Goal: Task Accomplishment & Management: Manage account settings

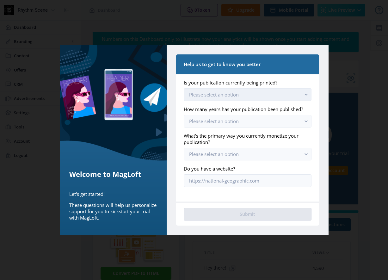
click at [287, 95] on button "Please select an option" at bounding box center [247, 94] width 127 height 13
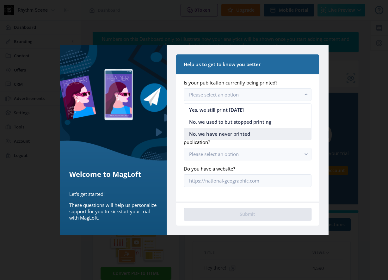
click at [261, 134] on nb-option "No, we have never printed" at bounding box center [247, 134] width 127 height 12
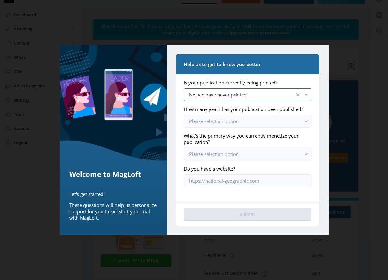
scroll to position [15, 0]
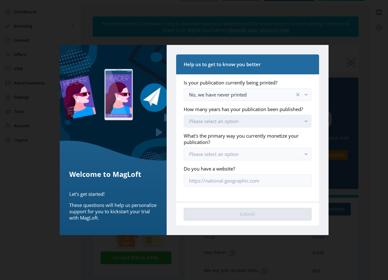
click at [257, 122] on button "Please select an option" at bounding box center [247, 121] width 127 height 13
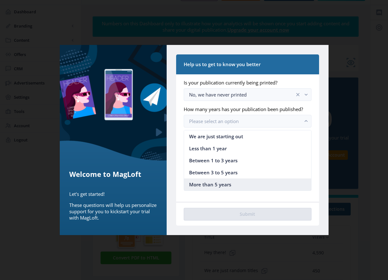
click at [237, 185] on nb-option "More than 5 years" at bounding box center [247, 184] width 127 height 12
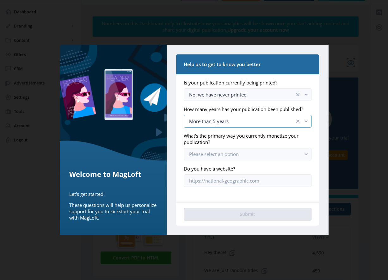
scroll to position [32, 0]
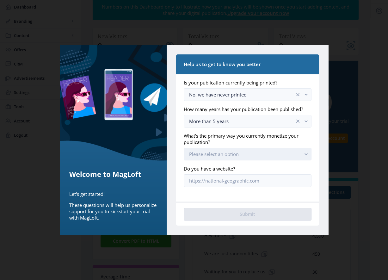
click at [247, 154] on button "Please select an option" at bounding box center [247, 154] width 127 height 13
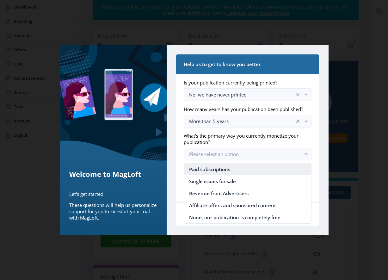
scroll to position [0, 0]
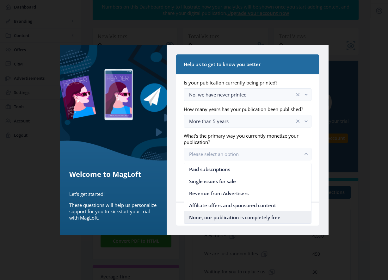
click at [252, 217] on span "None, our publication is completely free" at bounding box center [234, 217] width 91 height 8
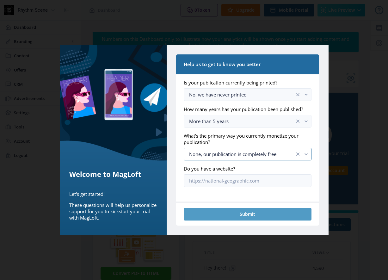
scroll to position [32, 0]
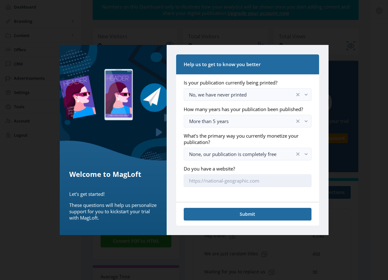
click at [212, 182] on input "Do you have a website?" at bounding box center [247, 180] width 127 height 13
type input "[URL][DOMAIN_NAME]"
click at [174, 204] on div "Help us to get to know you better Is your publication currently being printed? …" at bounding box center [246, 140] width 161 height 190
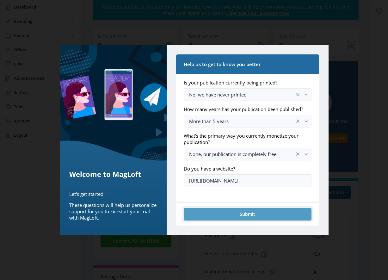
click at [219, 215] on button "Submit" at bounding box center [247, 214] width 127 height 13
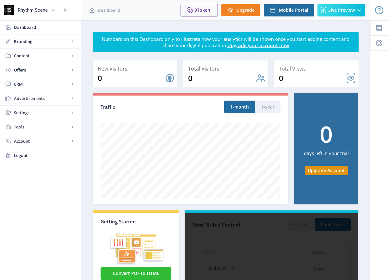
scroll to position [0, 0]
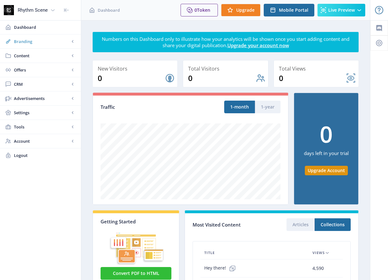
click at [27, 42] on span "Branding" at bounding box center [42, 41] width 56 height 6
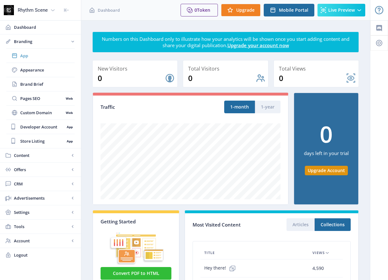
click at [38, 56] on span "App" at bounding box center [47, 55] width 54 height 6
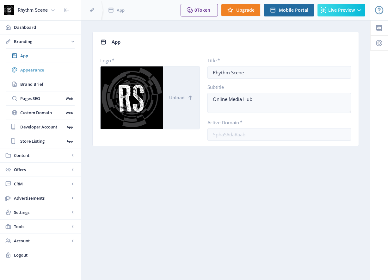
click at [36, 71] on span "Appearance" at bounding box center [47, 70] width 54 height 6
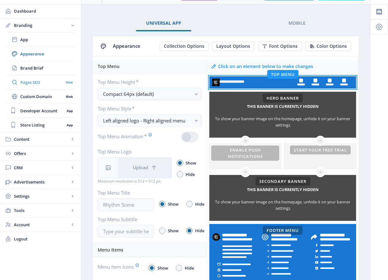
scroll to position [15, 0]
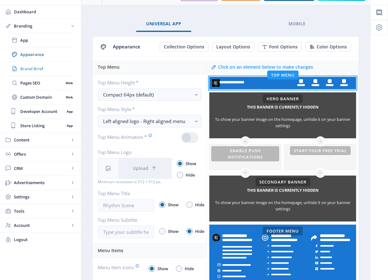
click at [48, 68] on span "Brand Brief" at bounding box center [47, 68] width 54 height 6
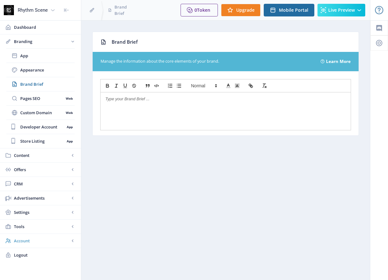
click at [41, 242] on span "Account" at bounding box center [42, 240] width 56 height 6
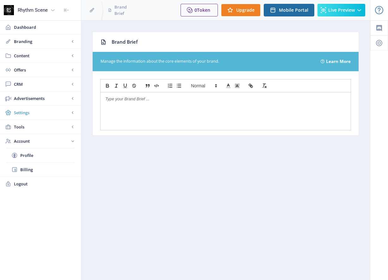
click at [47, 111] on span "Settings" at bounding box center [42, 112] width 56 height 6
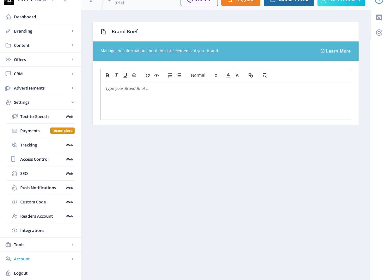
scroll to position [10, 0]
click at [30, 253] on link "Account" at bounding box center [40, 258] width 81 height 14
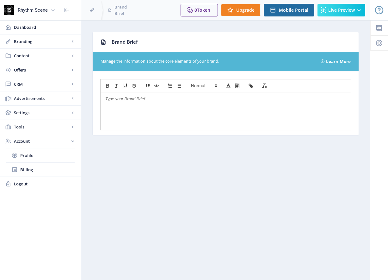
scroll to position [0, 0]
click at [37, 159] on link "Profile" at bounding box center [40, 155] width 68 height 14
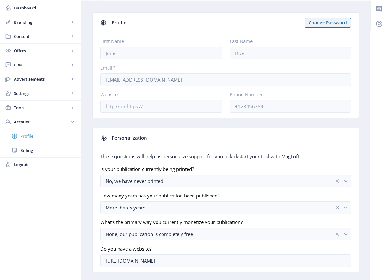
scroll to position [14, 0]
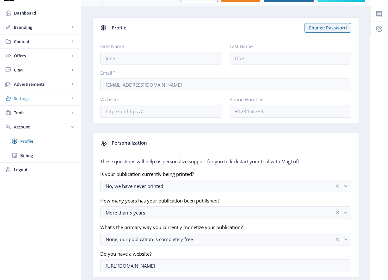
click at [44, 95] on link "Settings" at bounding box center [40, 98] width 81 height 14
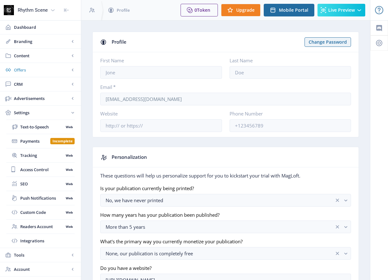
scroll to position [0, 0]
click at [47, 29] on span "Dashboard" at bounding box center [45, 27] width 62 height 6
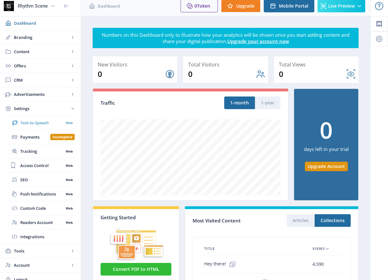
scroll to position [5, 0]
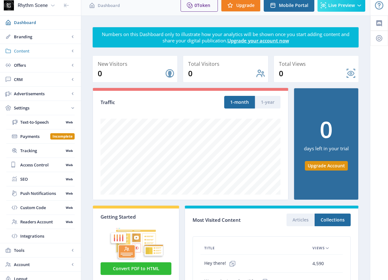
click at [48, 52] on span "Content" at bounding box center [42, 51] width 56 height 6
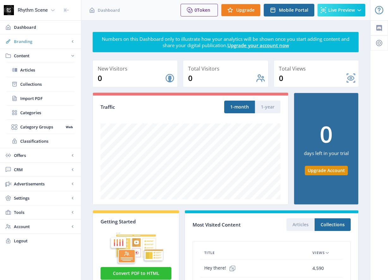
scroll to position [0, 0]
click at [47, 41] on span "Branding" at bounding box center [42, 41] width 56 height 6
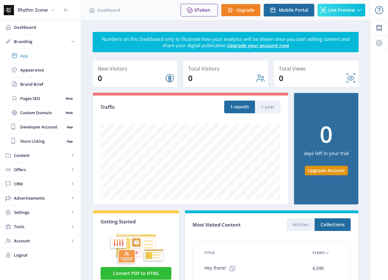
click at [44, 57] on span "App" at bounding box center [47, 55] width 54 height 6
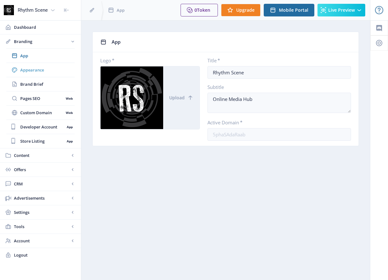
click at [52, 68] on span "Appearance" at bounding box center [47, 70] width 54 height 6
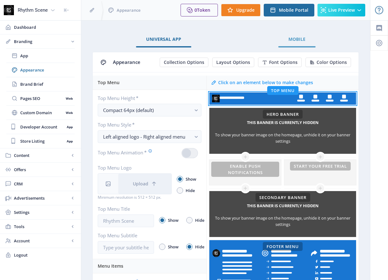
click at [286, 37] on link "Mobile" at bounding box center [296, 39] width 37 height 15
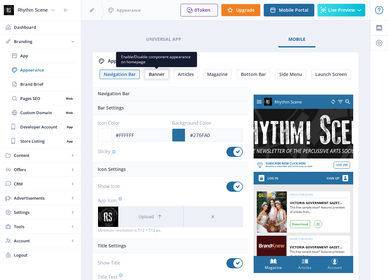
click at [160, 72] on span "Banner" at bounding box center [156, 74] width 15 height 5
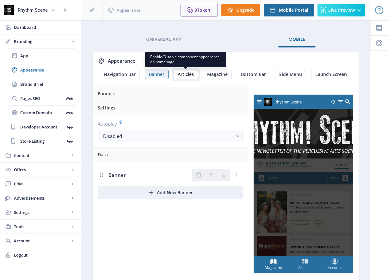
click at [184, 73] on span "Articles" at bounding box center [186, 74] width 16 height 5
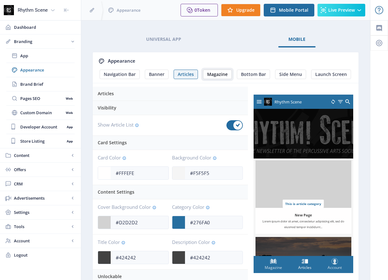
click at [214, 76] on span "Magazine" at bounding box center [217, 74] width 21 height 5
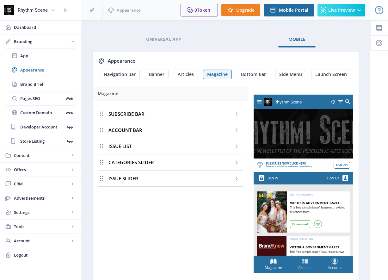
click at [187, 115] on div "SUBSCRIBE BAR" at bounding box center [170, 114] width 145 height 16
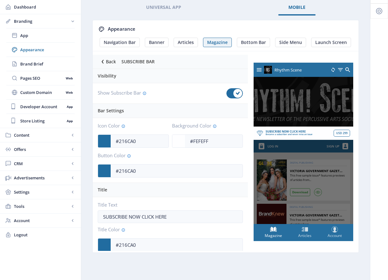
click at [107, 62] on button "Back" at bounding box center [108, 61] width 20 height 7
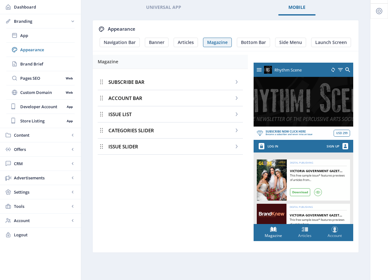
click at [138, 97] on span "ACCOUNT BAR" at bounding box center [125, 98] width 34 height 6
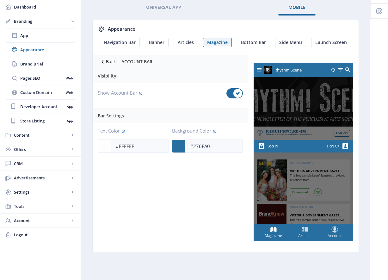
click at [112, 62] on button "Back" at bounding box center [108, 61] width 20 height 7
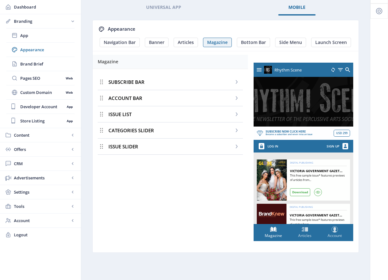
click at [149, 114] on div "ISSUE LIST" at bounding box center [170, 114] width 145 height 16
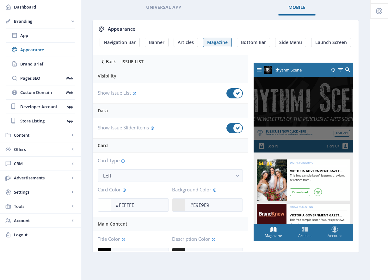
click at [108, 60] on button "Back" at bounding box center [108, 61] width 20 height 7
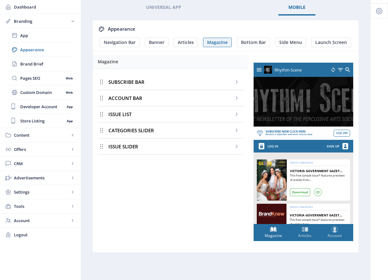
click at [159, 131] on div "CATEGORIES SLIDER" at bounding box center [170, 130] width 145 height 16
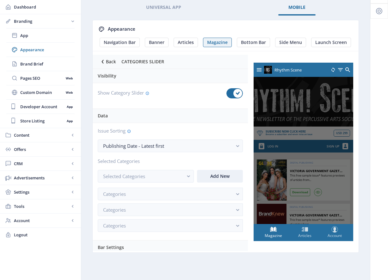
click at [108, 60] on button "Back" at bounding box center [108, 61] width 20 height 7
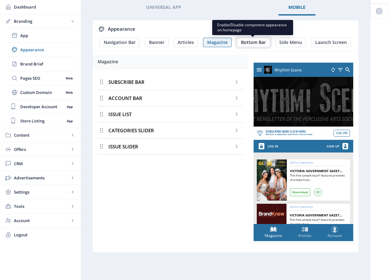
click at [250, 42] on span "Bottom Bar" at bounding box center [253, 42] width 25 height 5
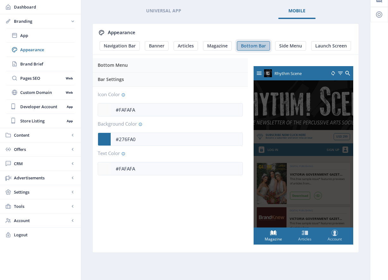
scroll to position [28, 0]
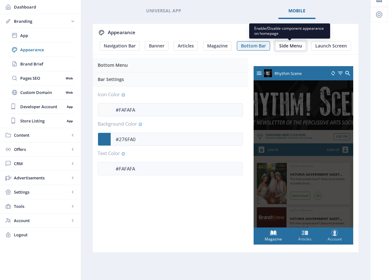
click at [282, 45] on span "Side Menu" at bounding box center [290, 45] width 23 height 5
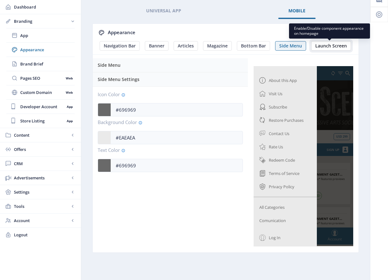
click at [333, 45] on span "Launch Screen" at bounding box center [331, 45] width 32 height 5
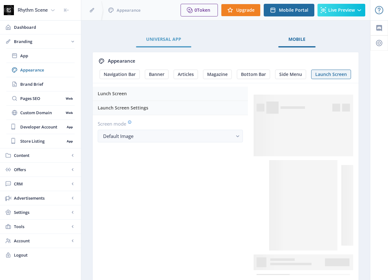
click at [164, 39] on span "Universal App" at bounding box center [163, 39] width 35 height 5
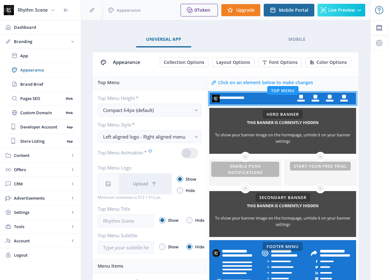
click at [39, 9] on div "Rhythm Scene" at bounding box center [33, 10] width 30 height 14
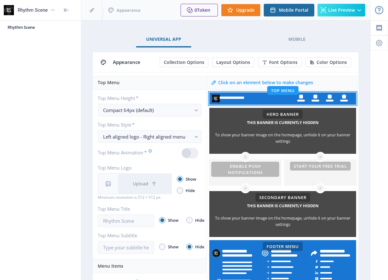
click at [36, 10] on div "Rhythm Scene" at bounding box center [33, 10] width 30 height 14
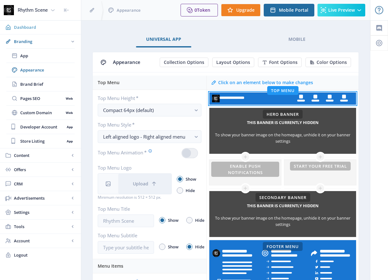
click at [39, 28] on span "Dashboard" at bounding box center [45, 27] width 62 height 6
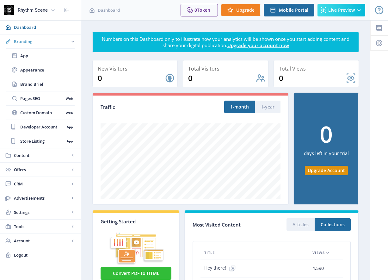
click at [44, 41] on span "Branding" at bounding box center [42, 41] width 56 height 6
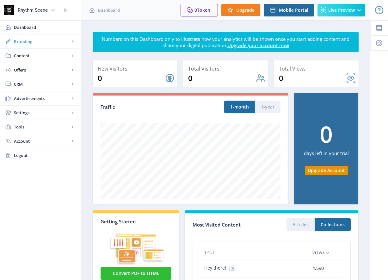
click at [42, 42] on span "Branding" at bounding box center [42, 41] width 56 height 6
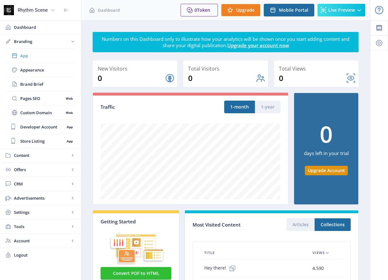
click at [40, 57] on span "App" at bounding box center [47, 55] width 54 height 6
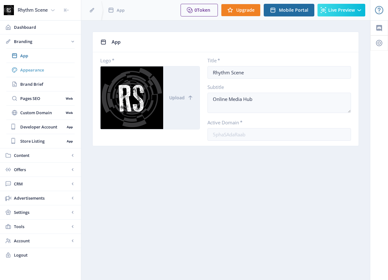
click at [58, 72] on span "Appearance" at bounding box center [47, 70] width 54 height 6
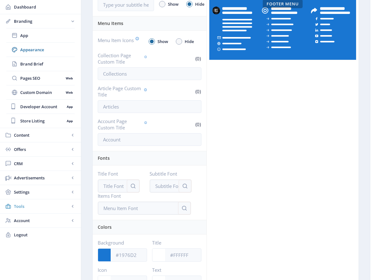
scroll to position [251, 0]
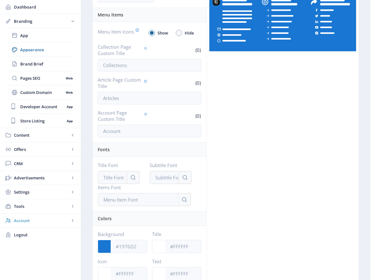
click at [46, 220] on span "Account" at bounding box center [42, 220] width 56 height 6
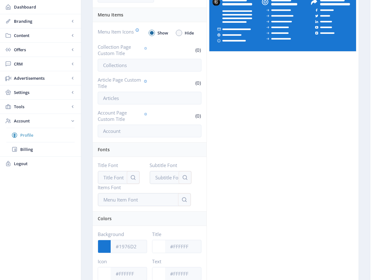
click at [31, 133] on span "Profile" at bounding box center [47, 135] width 54 height 6
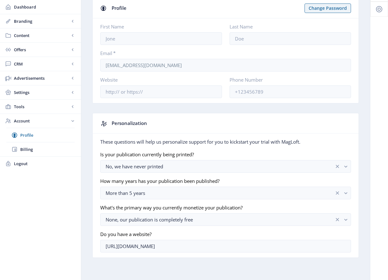
scroll to position [34, 0]
click at [30, 147] on span "Billing" at bounding box center [47, 149] width 54 height 6
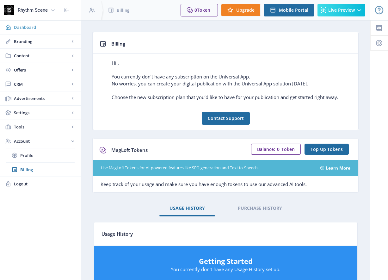
click at [42, 26] on span "Dashboard" at bounding box center [45, 27] width 62 height 6
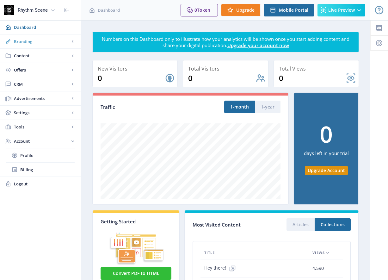
click at [29, 44] on span "Branding" at bounding box center [42, 41] width 56 height 6
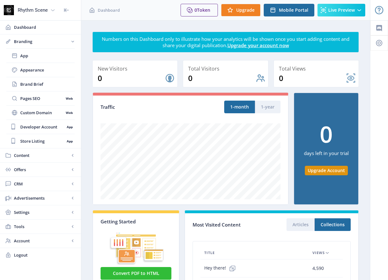
click at [43, 9] on div "Rhythm Scene" at bounding box center [33, 10] width 30 height 14
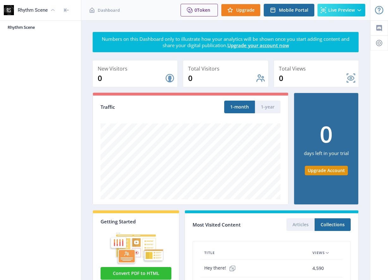
click at [35, 9] on div "Rhythm Scene" at bounding box center [33, 10] width 30 height 14
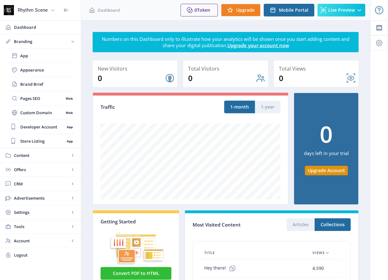
click at [69, 10] on icon at bounding box center [66, 10] width 6 height 6
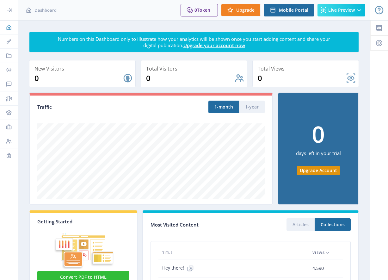
click at [12, 25] on link "Dashboard" at bounding box center [9, 27] width 18 height 14
click at [7, 27] on icon at bounding box center [9, 27] width 6 height 6
click at [8, 8] on div at bounding box center [9, 0] width 18 height 20
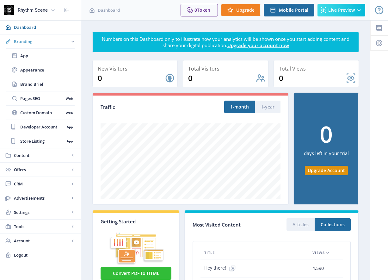
click at [31, 42] on span "Branding" at bounding box center [42, 41] width 56 height 6
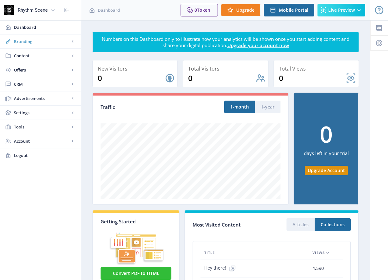
click at [30, 41] on span "Branding" at bounding box center [42, 41] width 56 height 6
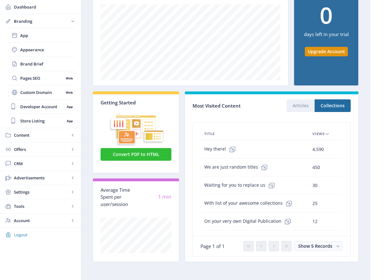
scroll to position [119, 0]
click at [38, 220] on span "Account" at bounding box center [42, 220] width 56 height 6
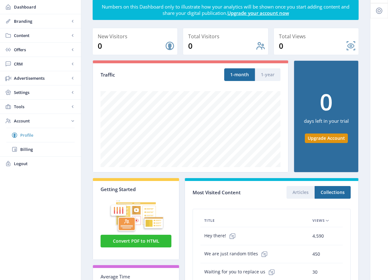
scroll to position [33, 0]
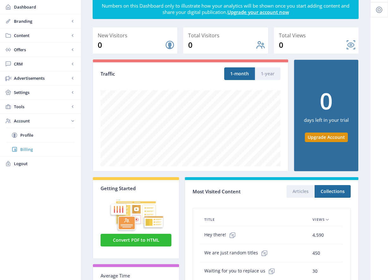
click at [27, 150] on span "Billing" at bounding box center [47, 149] width 54 height 6
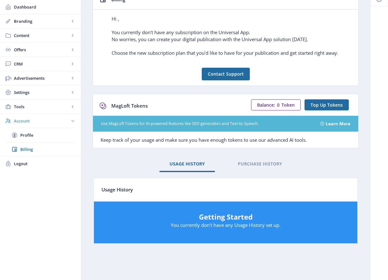
scroll to position [44, 0]
click at [30, 137] on span "Profile" at bounding box center [47, 135] width 54 height 6
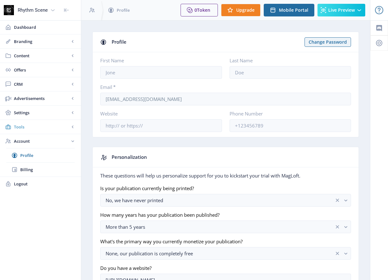
click at [37, 127] on span "Tools" at bounding box center [42, 127] width 56 height 6
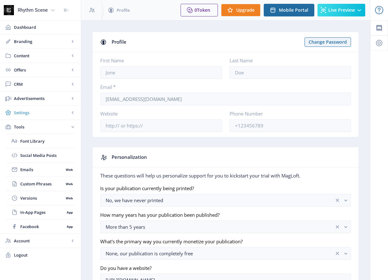
click at [41, 112] on span "Settings" at bounding box center [42, 112] width 56 height 6
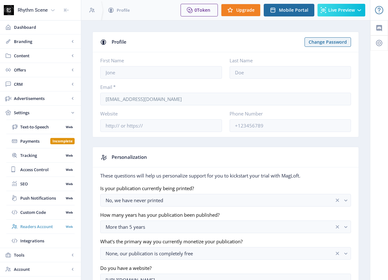
click at [34, 226] on span "Readers Account" at bounding box center [41, 226] width 43 height 6
